Goal: Information Seeking & Learning: Learn about a topic

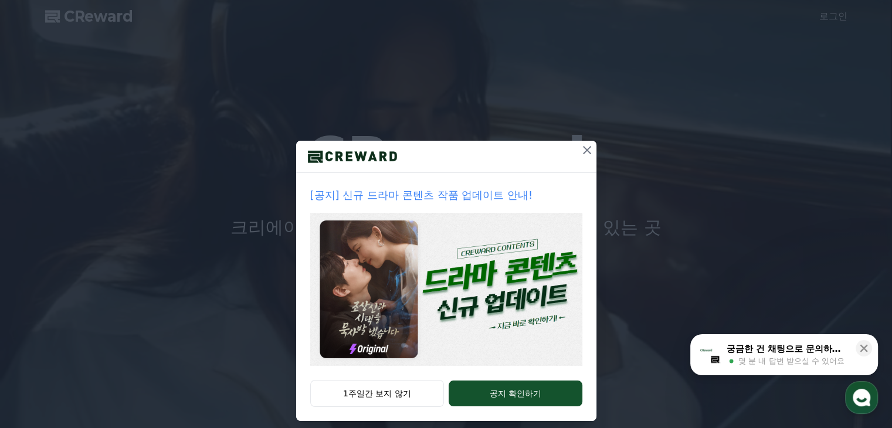
click at [582, 153] on icon at bounding box center [587, 150] width 14 height 14
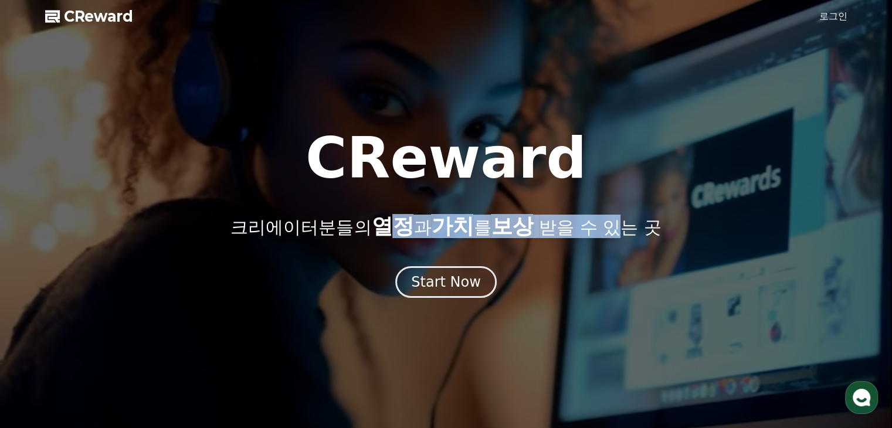
drag, startPoint x: 398, startPoint y: 226, endPoint x: 636, endPoint y: 230, distance: 237.6
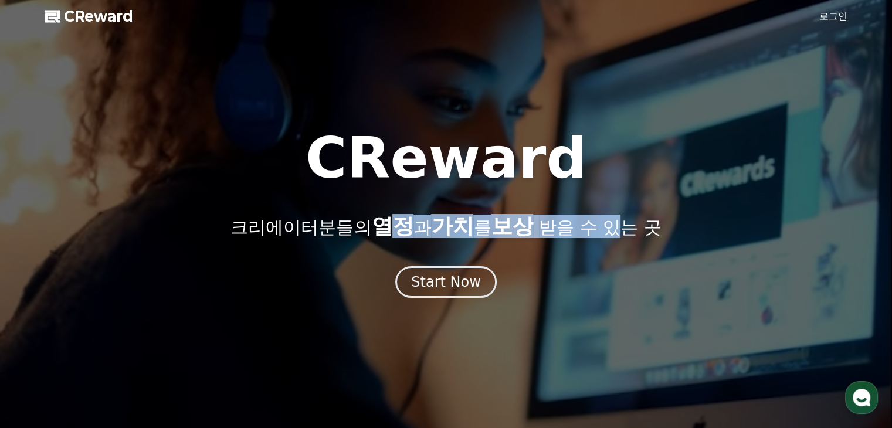
click at [636, 230] on p "크리에이터분들의 열정 과 가치 를 보상 받을 수 있는 곳" at bounding box center [445, 226] width 430 height 23
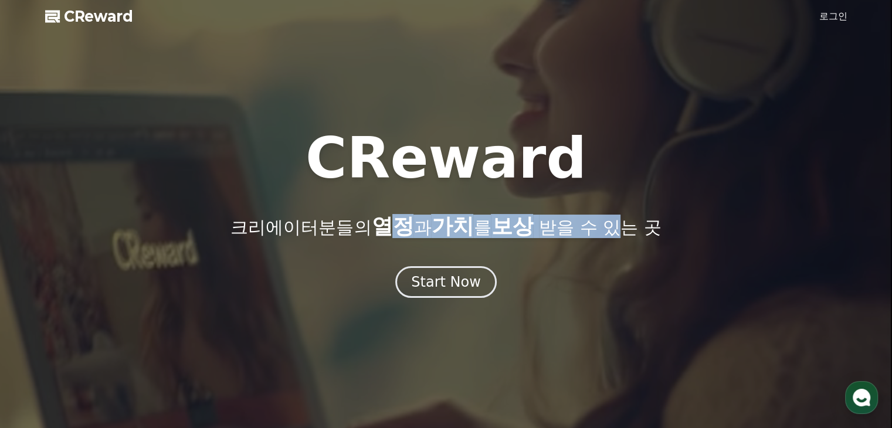
click at [636, 230] on p "크리에이터분들의 열정 과 가치 를 보상 받을 수 있는 곳" at bounding box center [445, 226] width 430 height 23
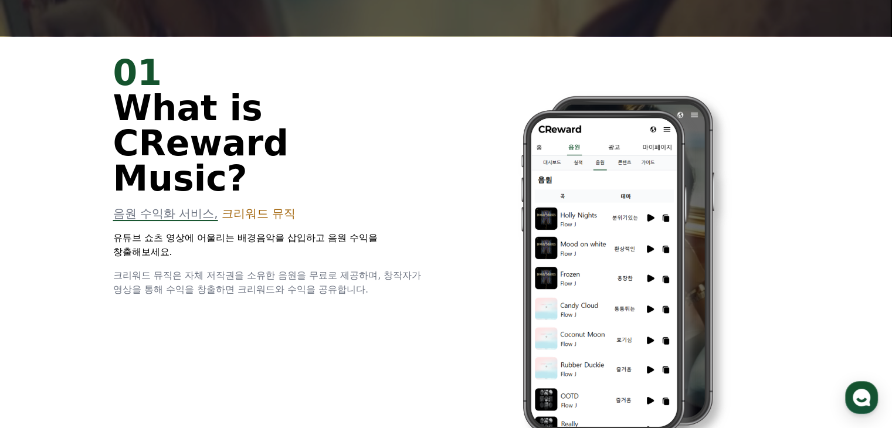
scroll to position [411, 0]
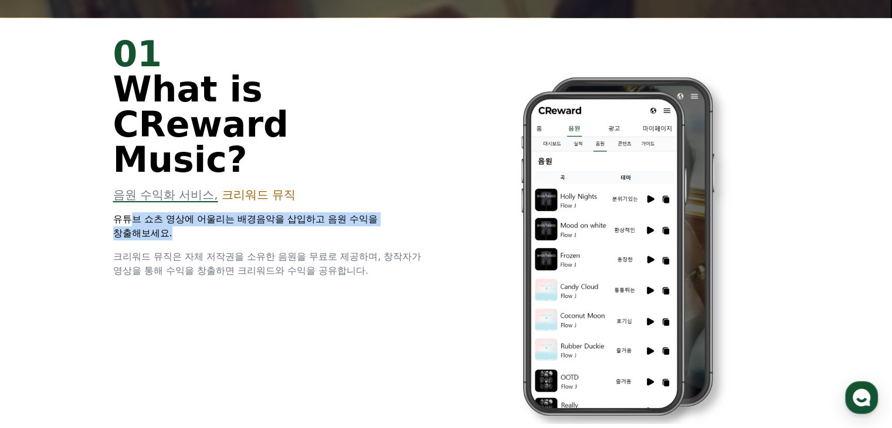
drag, startPoint x: 197, startPoint y: 187, endPoint x: 358, endPoint y: 200, distance: 161.3
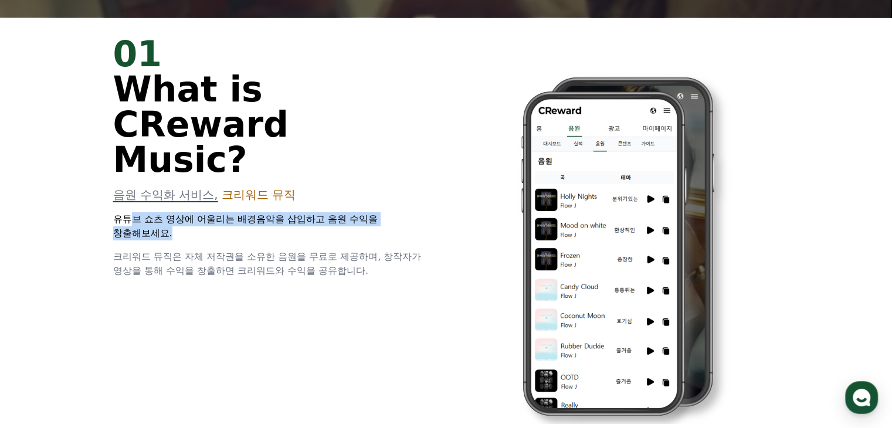
click at [358, 212] on p "유튜브 쇼츠 영상에 어울리는 배경음악을 삽입하고 음원 수익을 창출해보세요." at bounding box center [272, 226] width 319 height 28
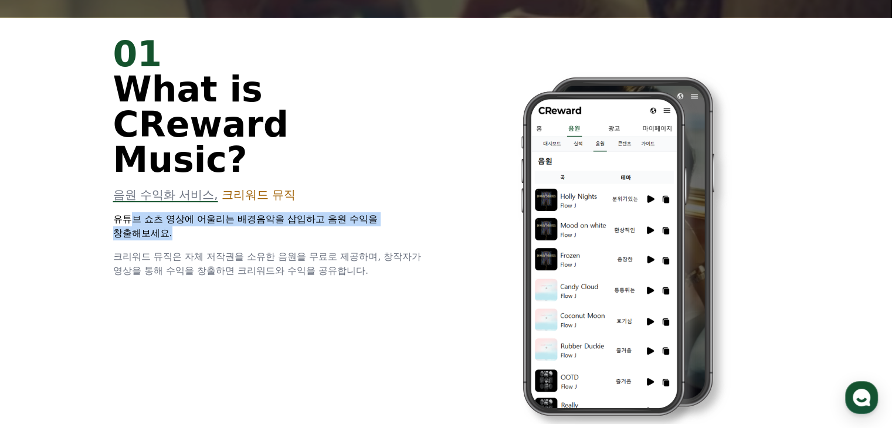
click at [357, 212] on p "유튜브 쇼츠 영상에 어울리는 배경음악을 삽입하고 음원 수익을 창출해보세요." at bounding box center [272, 226] width 319 height 28
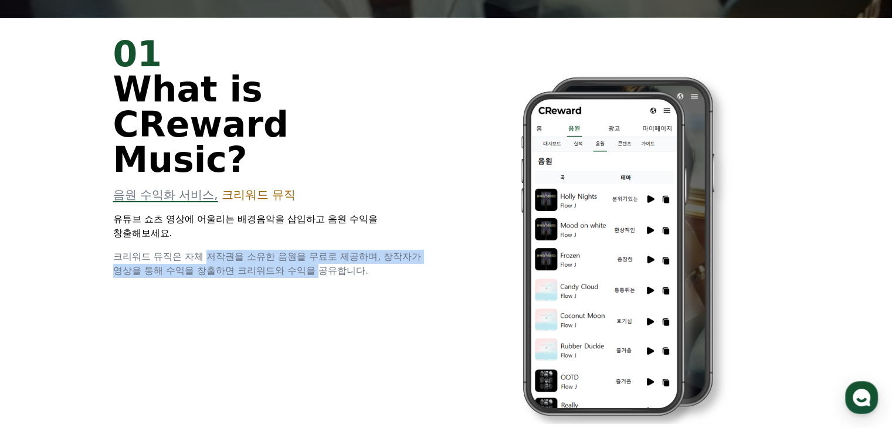
drag, startPoint x: 208, startPoint y: 223, endPoint x: 324, endPoint y: 232, distance: 116.4
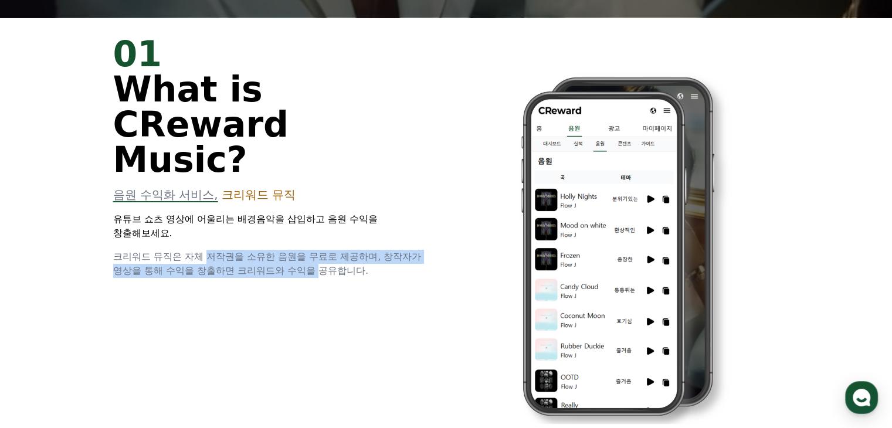
click at [324, 251] on span "크리워드 뮤직은 자체 저작권을 소유한 음원을 무료로 제공하며, 창작자가 영상을 통해 수익을 창출하면 크리워드와 수익을 공유합니다." at bounding box center [267, 263] width 308 height 25
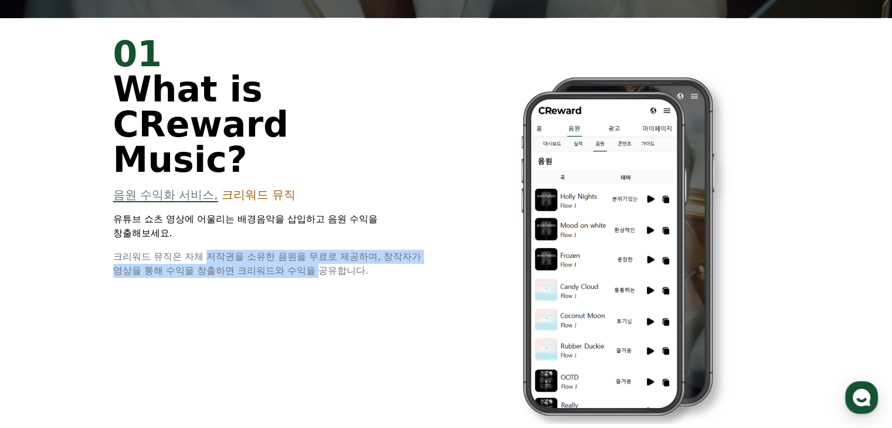
click at [324, 251] on span "크리워드 뮤직은 자체 저작권을 소유한 음원을 무료로 제공하며, 창작자가 영상을 통해 수익을 창출하면 크리워드와 수익을 공유합니다." at bounding box center [267, 263] width 308 height 25
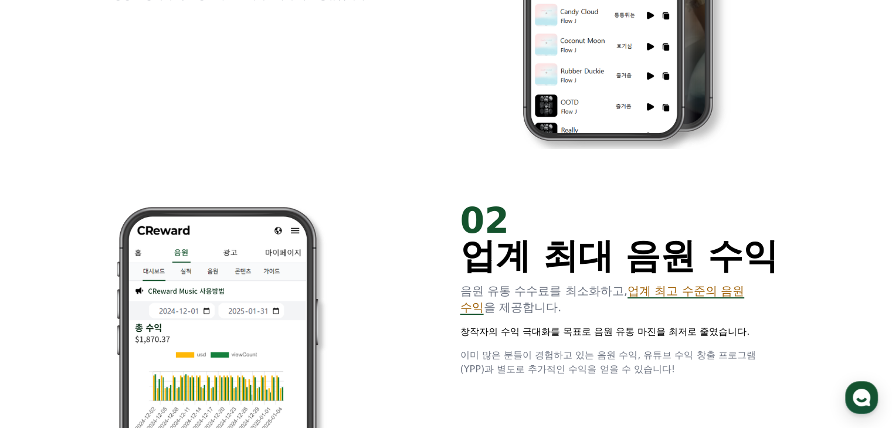
scroll to position [762, 0]
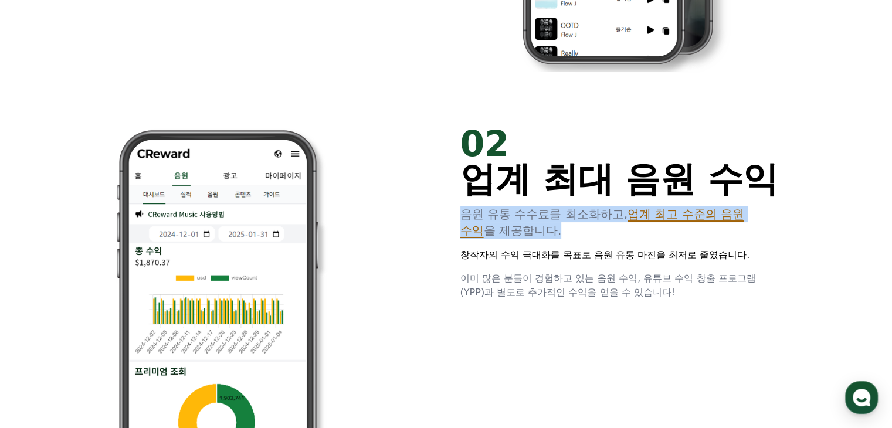
drag, startPoint x: 455, startPoint y: 213, endPoint x: 676, endPoint y: 228, distance: 221.0
click at [676, 228] on div "02 업계 최대 음원 수익 음원 유통 수수료를 최소화하고, 업계 최고 수준의 음원 수익 을 제공합니다. 창작자의 수익 극대화를 목표로 음원 유…" at bounding box center [446, 328] width 704 height 442
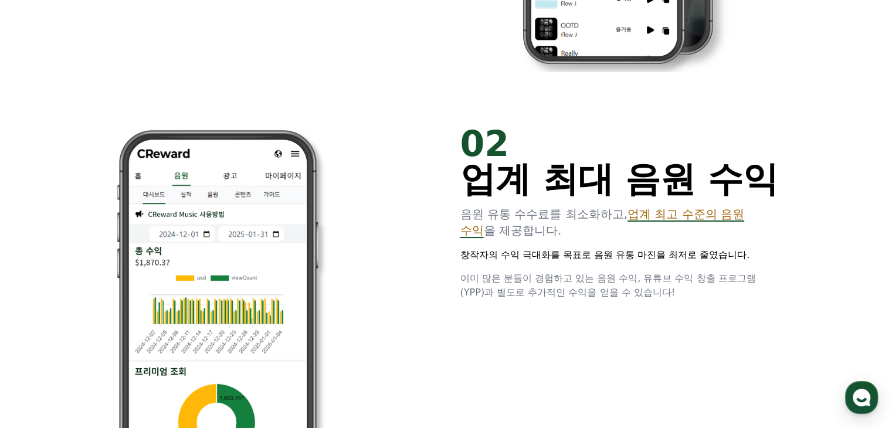
click at [617, 241] on div "02 업계 최대 음원 수익 음원 유통 수수료를 최소화하고, 업계 최고 수준의 음원 수익 을 제공합니다. 창작자의 수익 극대화를 목표로 음원 유…" at bounding box center [619, 213] width 319 height 174
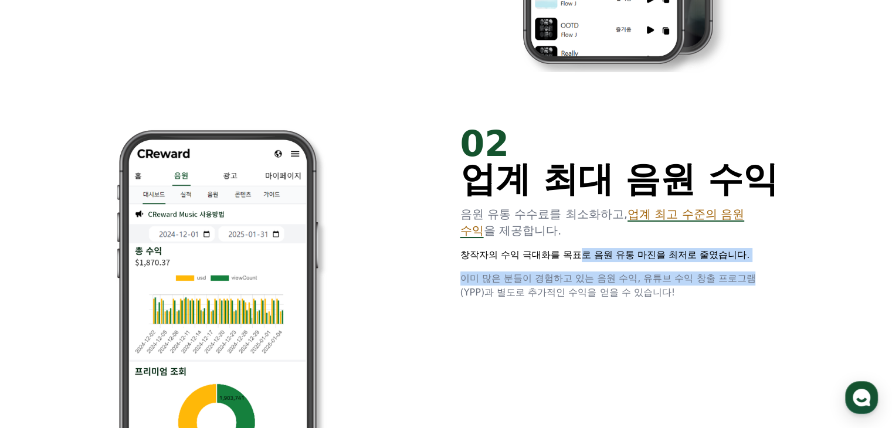
drag, startPoint x: 594, startPoint y: 261, endPoint x: 774, endPoint y: 263, distance: 180.7
click at [774, 263] on div "02 업계 최대 음원 수익 음원 유통 수수료를 최소화하고, 업계 최고 수준의 음원 수익 을 제공합니다. 창작자의 수익 극대화를 목표로 음원 유…" at bounding box center [619, 213] width 319 height 174
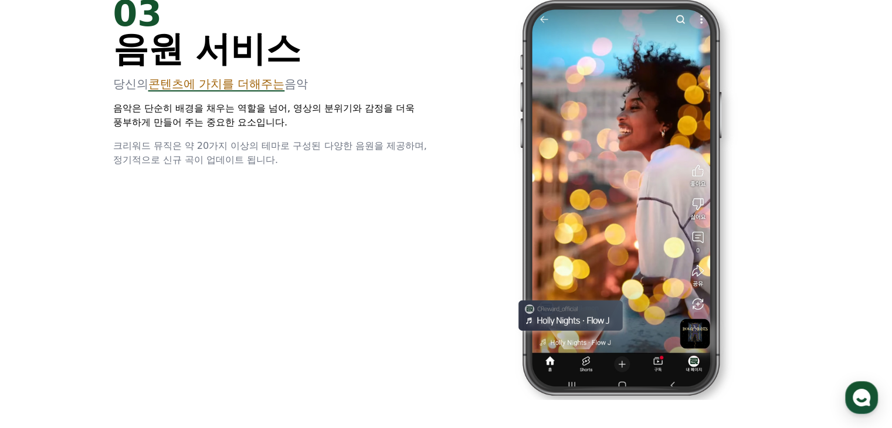
scroll to position [1701, 0]
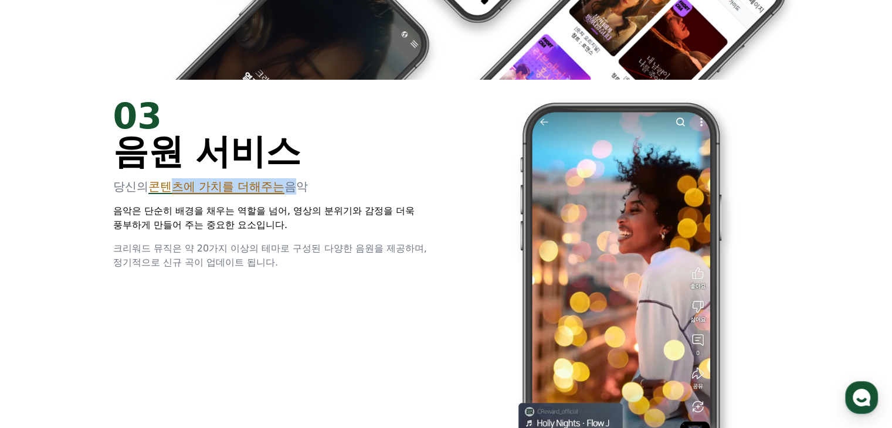
drag, startPoint x: 167, startPoint y: 189, endPoint x: 303, endPoint y: 194, distance: 136.1
click at [303, 194] on p "당신의 콘텐츠에 가치를 더해주는 음악" at bounding box center [272, 186] width 319 height 16
click at [165, 221] on p "음악은 단순히 배경을 채우는 역할을 넘어, 영상의 분위기와 감정을 더욱 풍부하게 만들어 주는 중요한 요소입니다." at bounding box center [272, 218] width 319 height 28
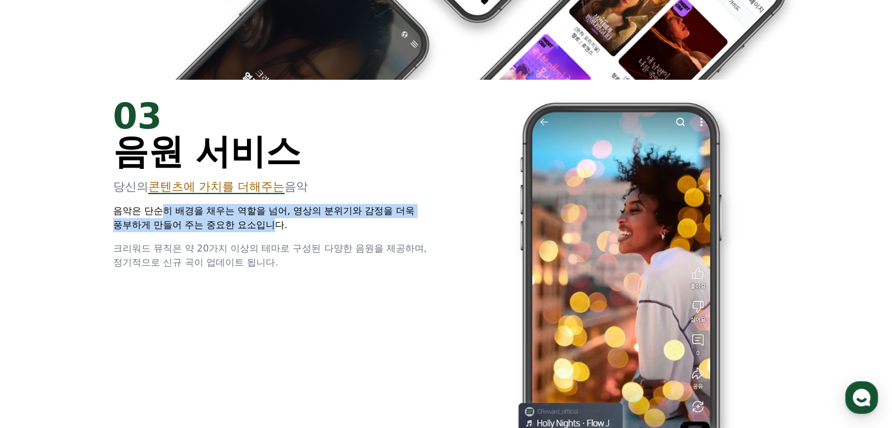
drag, startPoint x: 164, startPoint y: 214, endPoint x: 279, endPoint y: 226, distance: 115.5
click at [279, 226] on p "음악은 단순히 배경을 채우는 역할을 넘어, 영상의 분위기와 감정을 더욱 풍부하게 만들어 주는 중요한 요소입니다." at bounding box center [272, 218] width 319 height 28
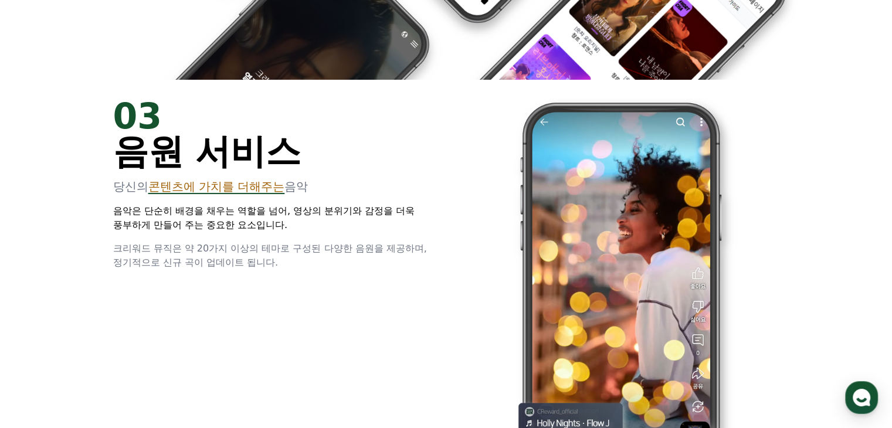
click at [279, 243] on span "크리워드 뮤직은 약 20가지 이상의 테마로 구성된 다양한 음원을 제공하며, 정기적으로 신규 곡이 업데이트 됩니다." at bounding box center [270, 255] width 314 height 25
drag, startPoint x: 272, startPoint y: 252, endPoint x: 349, endPoint y: 253, distance: 76.8
click at [349, 253] on span "크리워드 뮤직은 약 20가지 이상의 테마로 구성된 다양한 음원을 제공하며, 정기적으로 신규 곡이 업데이트 됩니다." at bounding box center [270, 255] width 314 height 25
click at [306, 281] on div "03 음원 서비스 당신의 콘텐츠에 가치를 더해주는 음악 음악은 단순히 배경을 채우는 역할을 넘어, 영상의 분위기와 감정을 더욱 풍부하게 만들어…" at bounding box center [446, 301] width 704 height 442
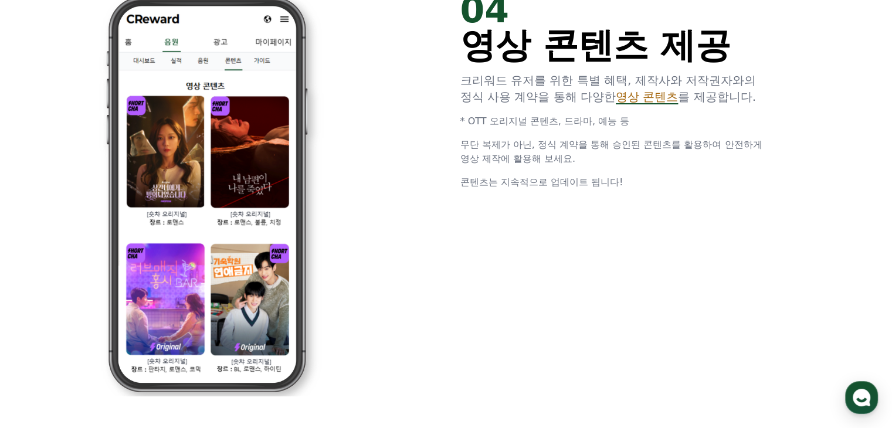
scroll to position [2229, 0]
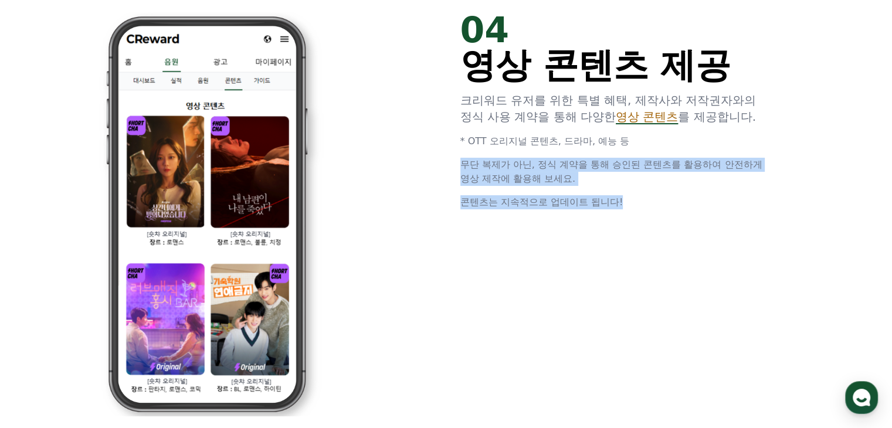
drag, startPoint x: 453, startPoint y: 161, endPoint x: 667, endPoint y: 196, distance: 216.9
click at [667, 196] on div "04 영상 콘텐츠 제공 크리워드 유저를 위한 특별 혜택, 제작사와 저작권자와의 정식 사용 계약을 통해 다양한 영상 콘텐츠 를 제공합니다. * …" at bounding box center [446, 215] width 704 height 442
click at [667, 196] on p "콘텐츠는 지속적으로 업데이트 됩니다!" at bounding box center [619, 202] width 319 height 14
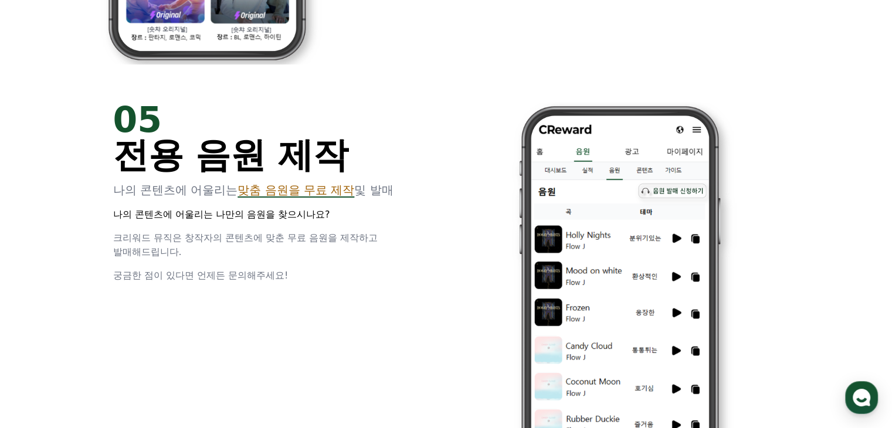
scroll to position [2639, 0]
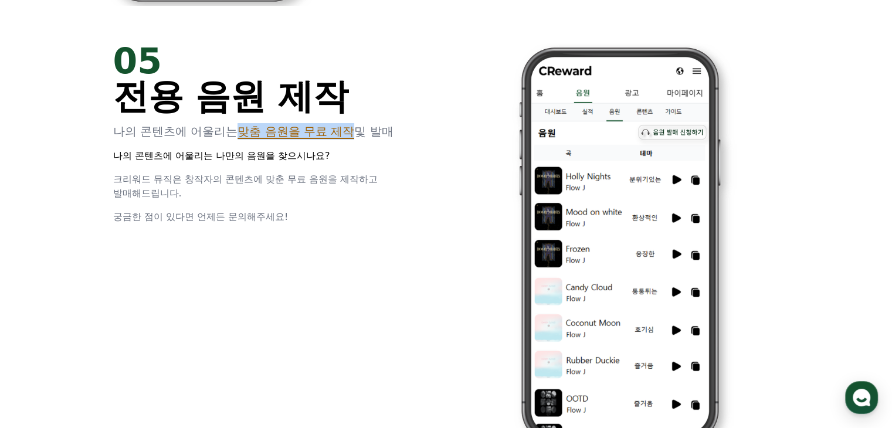
drag, startPoint x: 233, startPoint y: 137, endPoint x: 361, endPoint y: 137, distance: 128.4
click at [361, 137] on p "나의 콘텐츠에 어울리는 맞춤 음원을 무료 제작 및 발매" at bounding box center [272, 131] width 319 height 16
click at [352, 161] on p "나의 콘텐츠에 어울리는 나만의 음원을 찾으시나요?" at bounding box center [272, 156] width 319 height 14
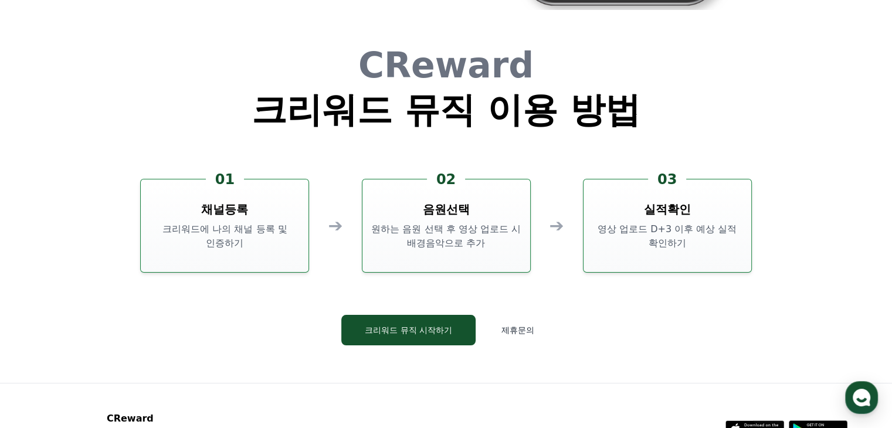
scroll to position [3167, 0]
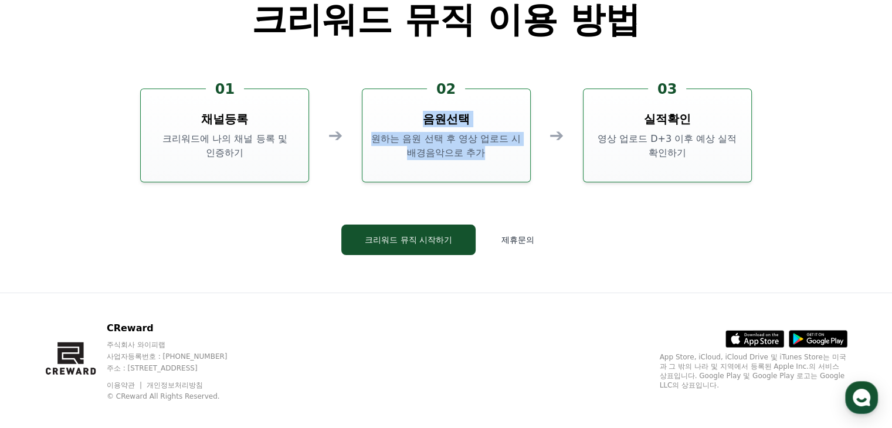
drag, startPoint x: 425, startPoint y: 120, endPoint x: 514, endPoint y: 153, distance: 95.0
click at [514, 153] on div "02 음원선택 원하는 음원 선택 후 영상 업로드 시 배경음악으로 추가" at bounding box center [446, 136] width 169 height 94
click at [514, 153] on p "원하는 음원 선택 후 영상 업로드 시 배경음악으로 추가" at bounding box center [446, 146] width 158 height 28
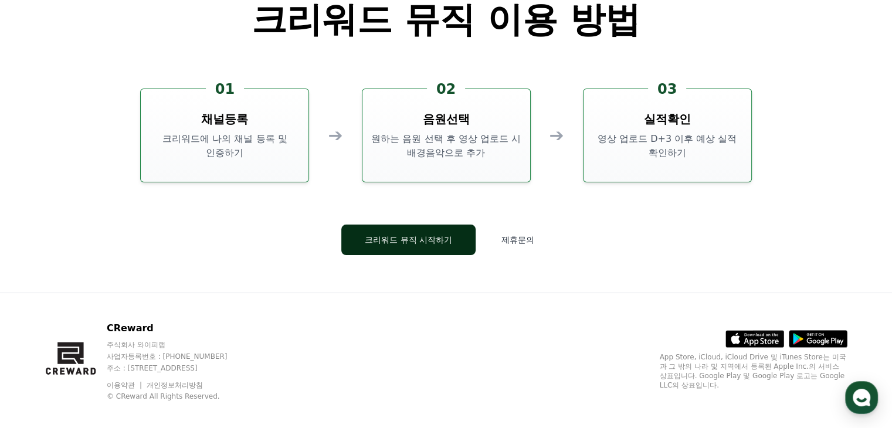
click at [441, 240] on button "크리워드 뮤직 시작하기" at bounding box center [408, 240] width 134 height 30
